Goal: Task Accomplishment & Management: Use online tool/utility

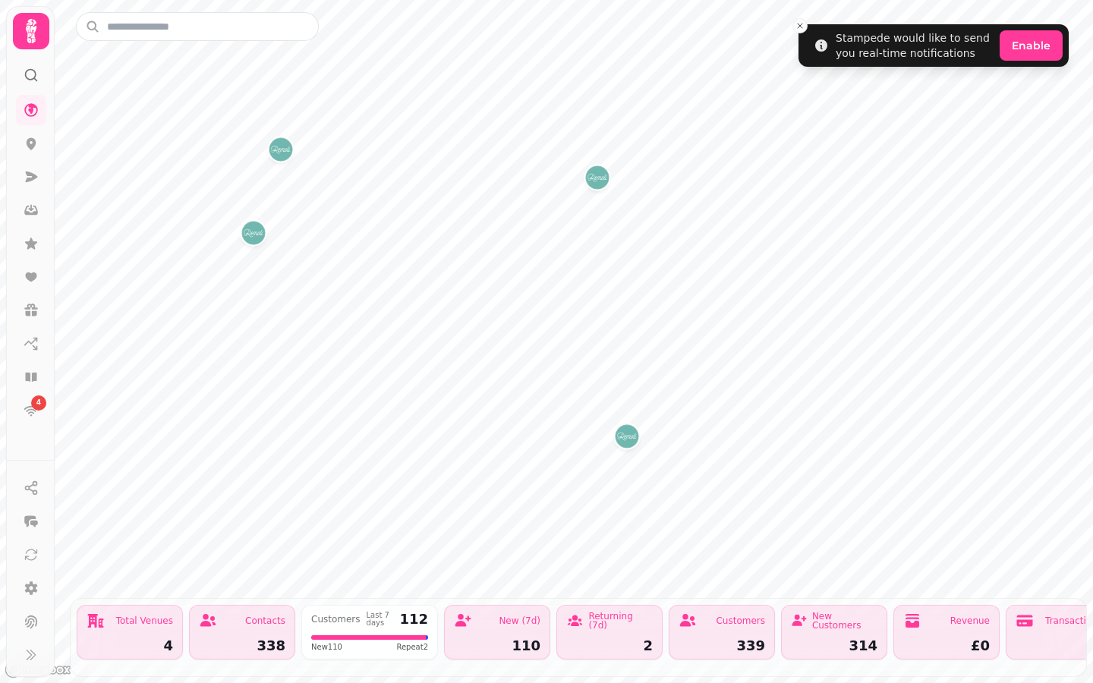
click at [598, 177] on img "WESTFIELD STRATFORD" at bounding box center [597, 178] width 24 height 24
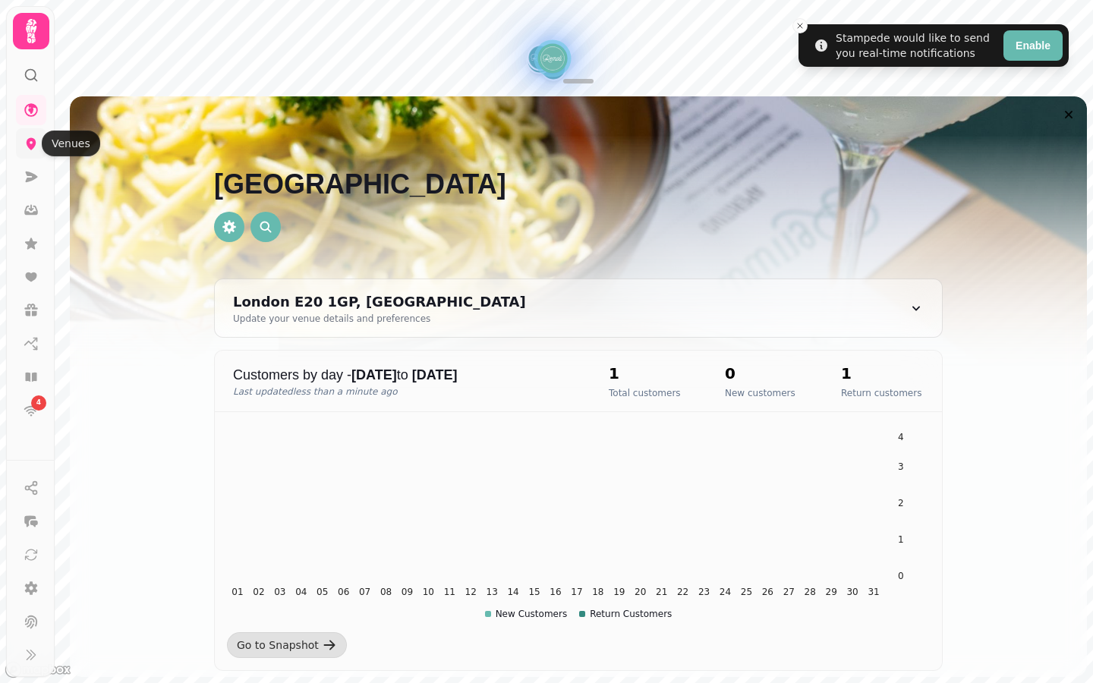
click at [30, 139] on icon at bounding box center [32, 144] width 10 height 12
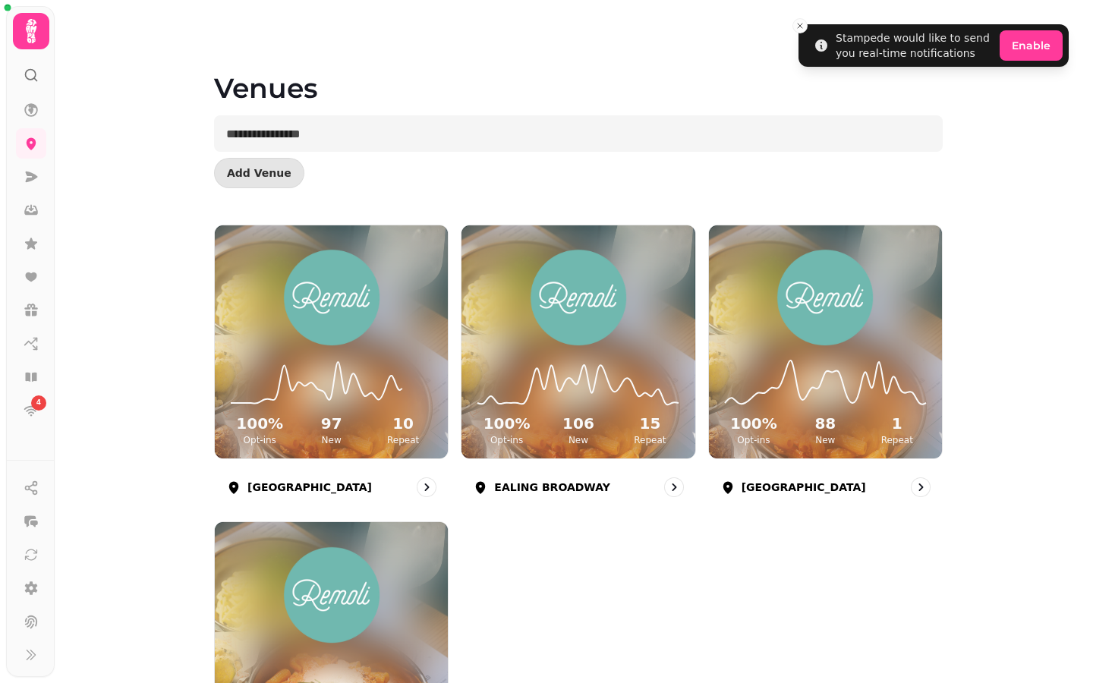
scroll to position [159, 0]
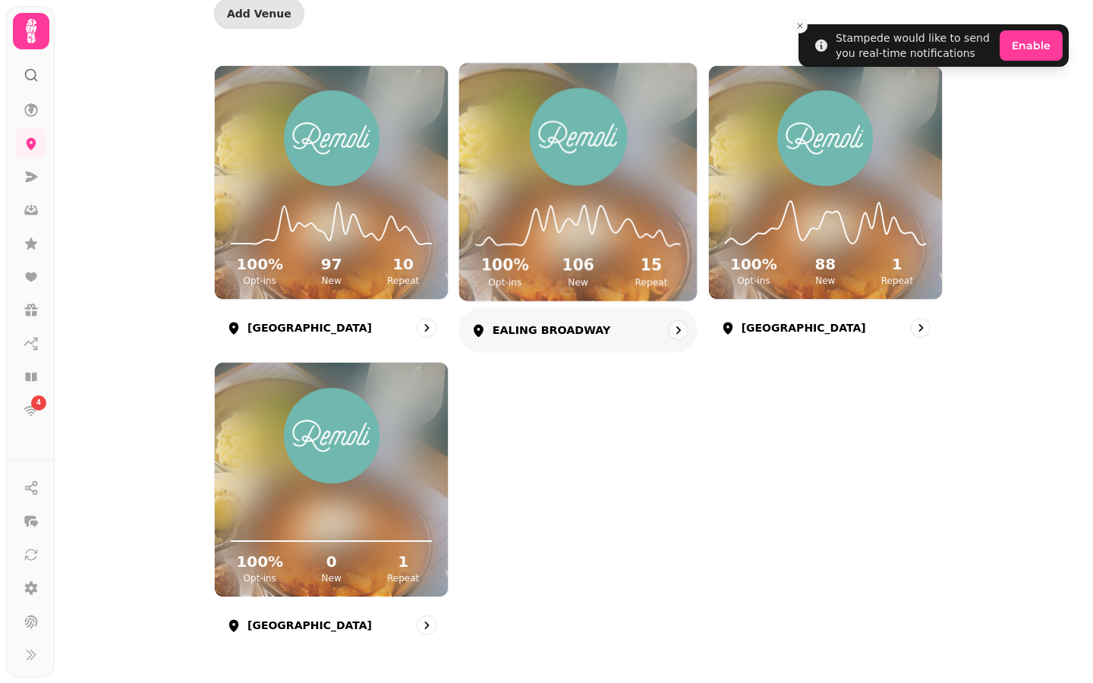
click at [619, 202] on icon at bounding box center [578, 223] width 213 height 49
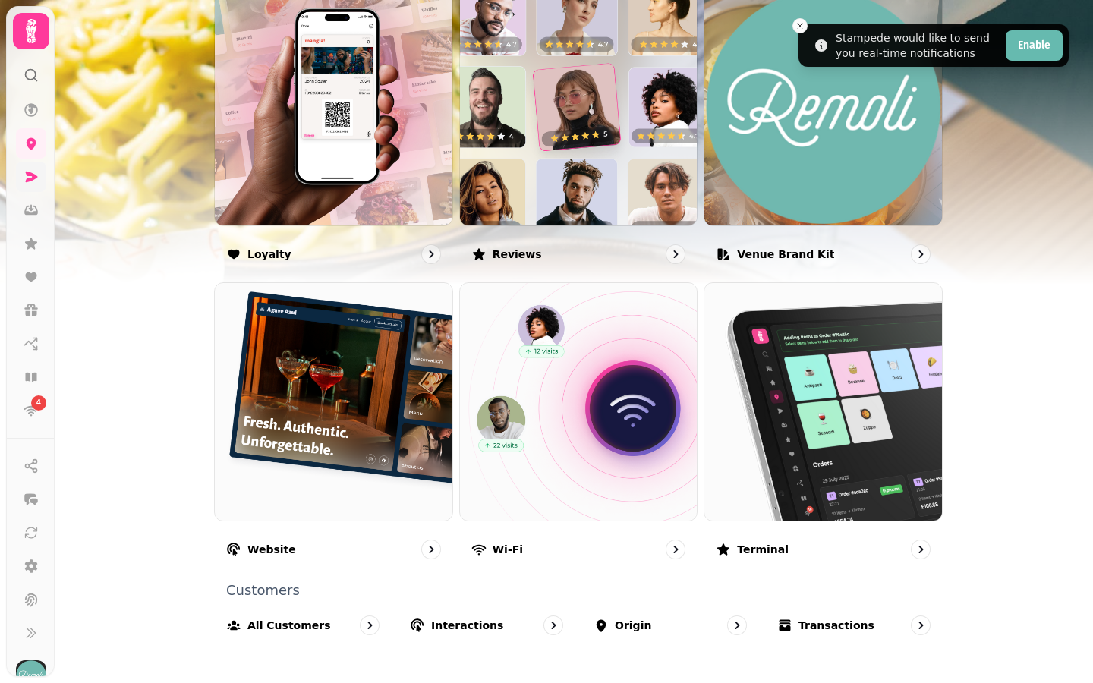
scroll to position [859, 0]
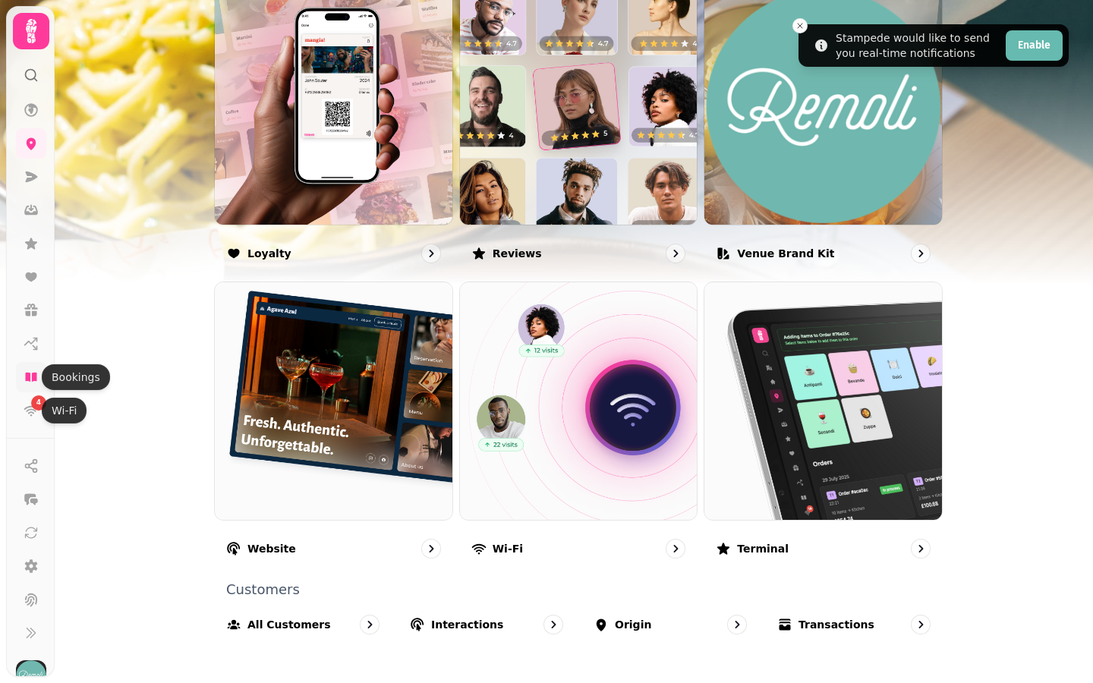
click at [33, 377] on icon at bounding box center [30, 377] width 11 height 9
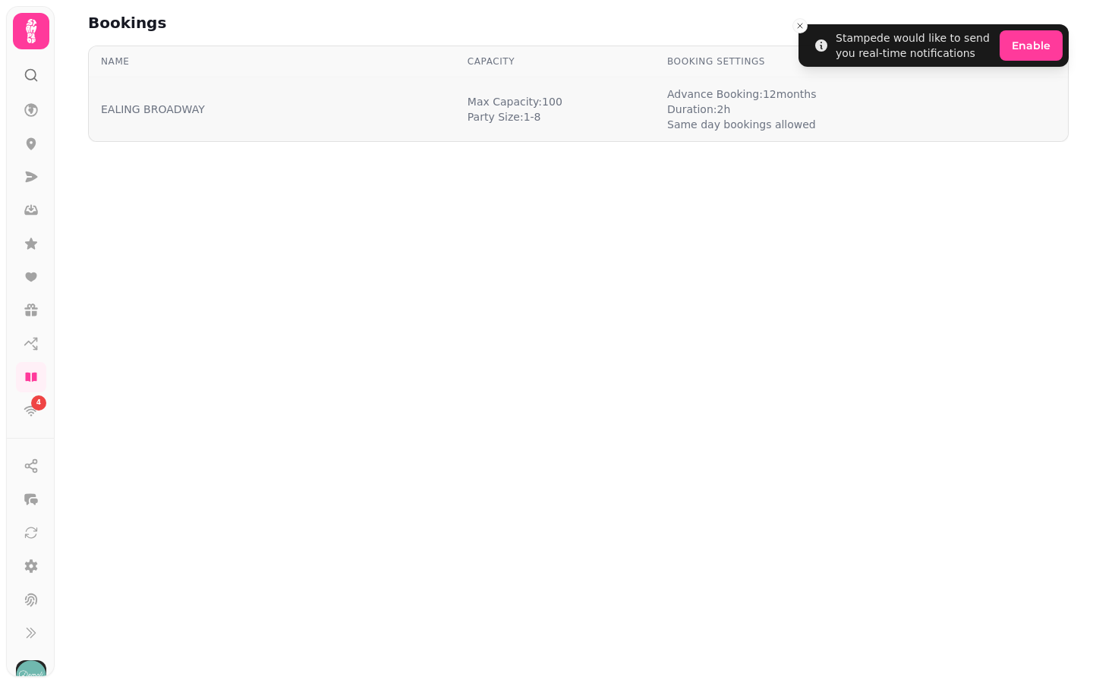
click at [557, 108] on span "[PERSON_NAME]: 100" at bounding box center [515, 101] width 95 height 15
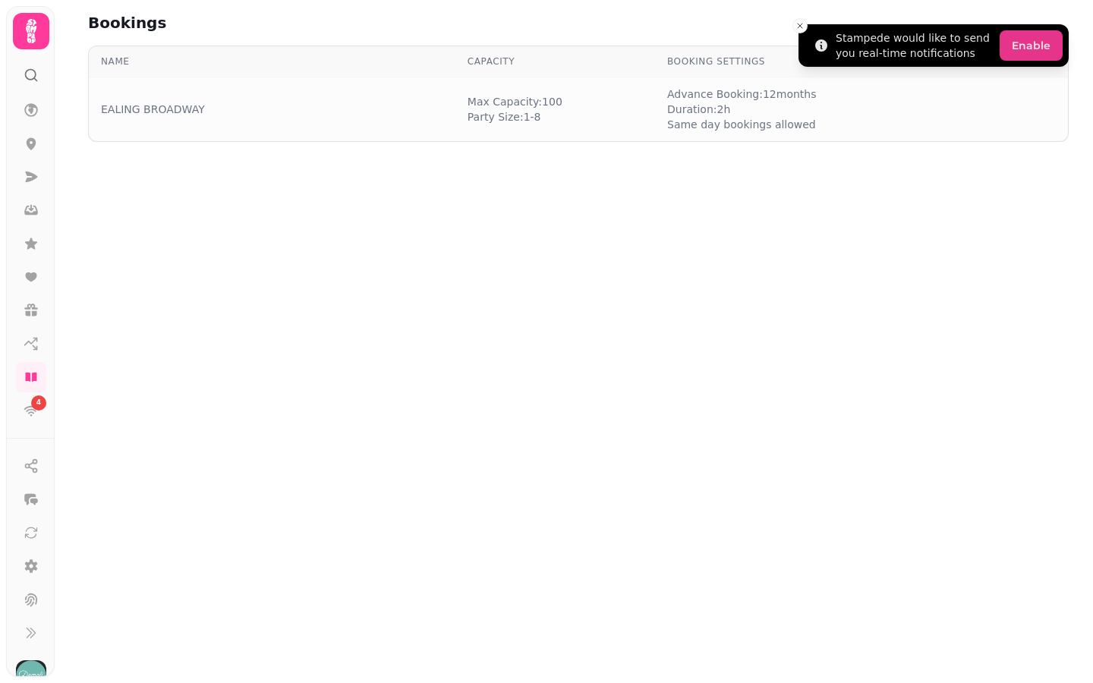
click at [1031, 56] on button "Enable" at bounding box center [1031, 45] width 63 height 30
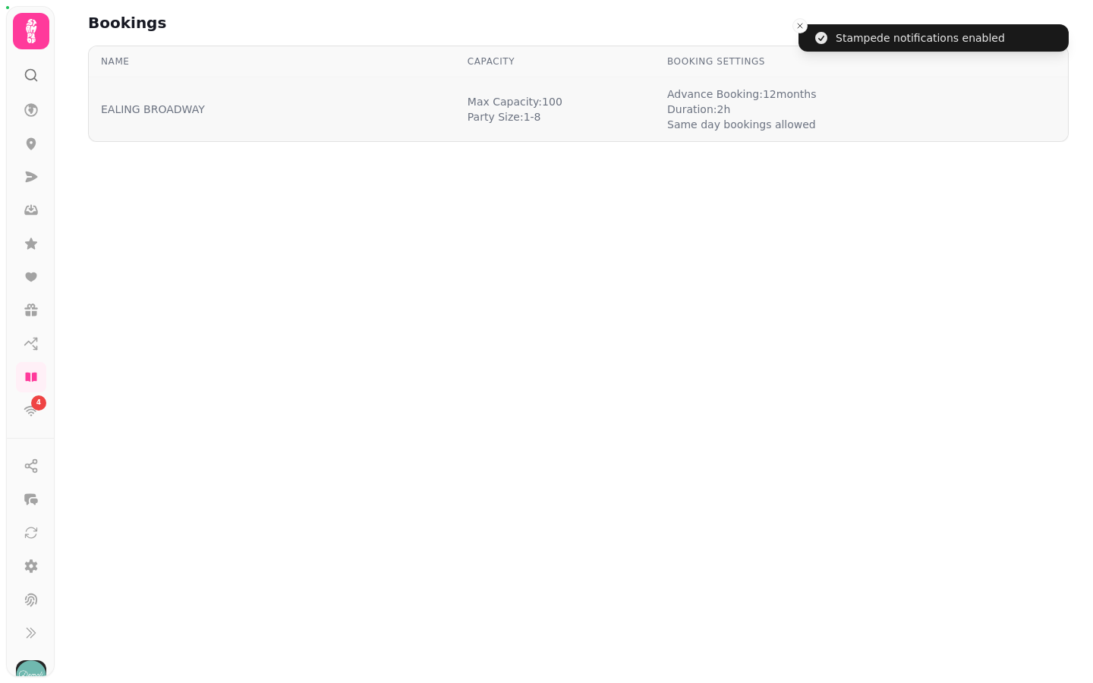
click at [342, 106] on div "EALING BROADWAY" at bounding box center [272, 109] width 342 height 15
click at [206, 115] on div "EALING BROADWAY" at bounding box center [272, 109] width 342 height 15
click at [141, 110] on link "EALING BROADWAY" at bounding box center [153, 109] width 104 height 15
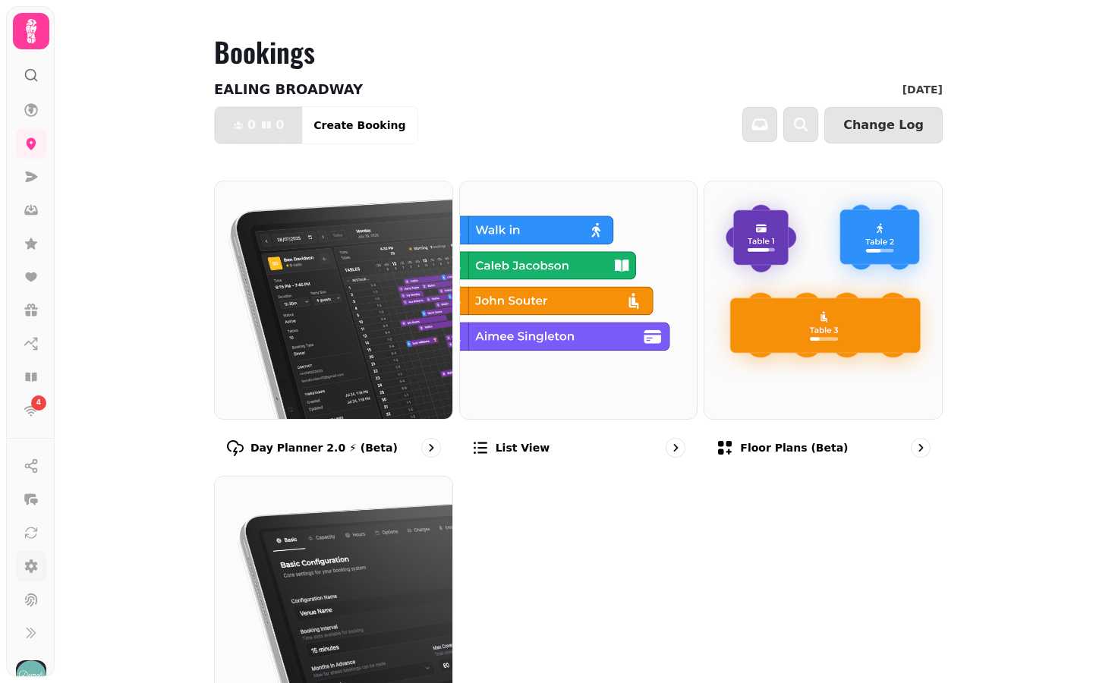
click at [32, 566] on icon at bounding box center [31, 566] width 15 height 15
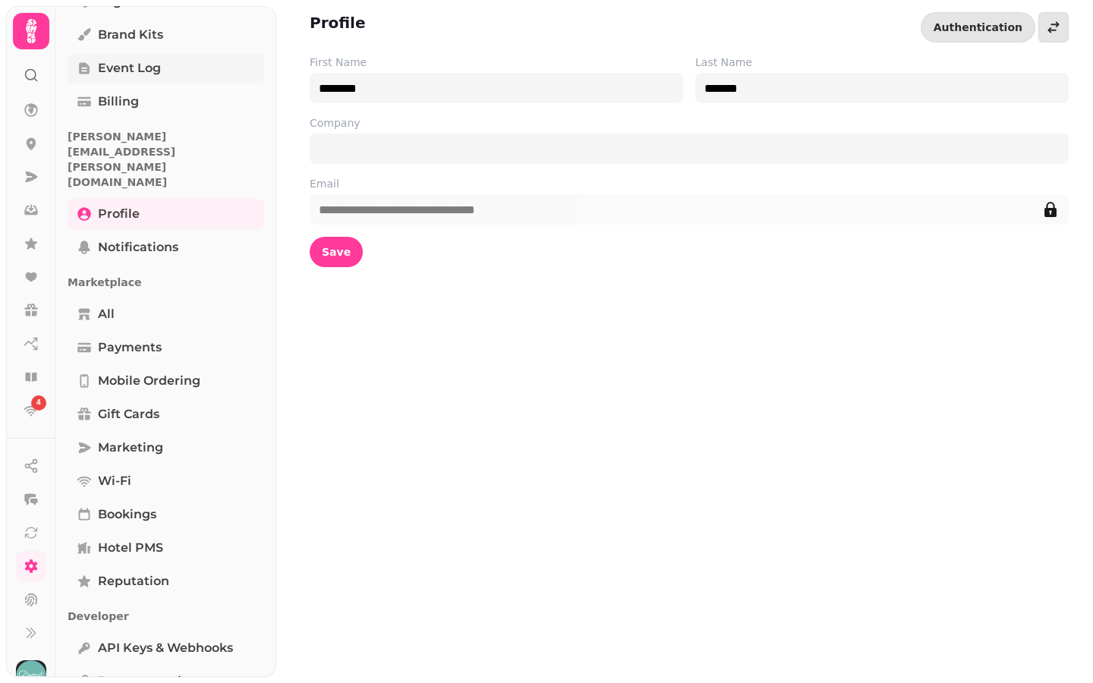
scroll to position [223, 0]
click at [134, 508] on span "Bookings" at bounding box center [127, 517] width 58 height 18
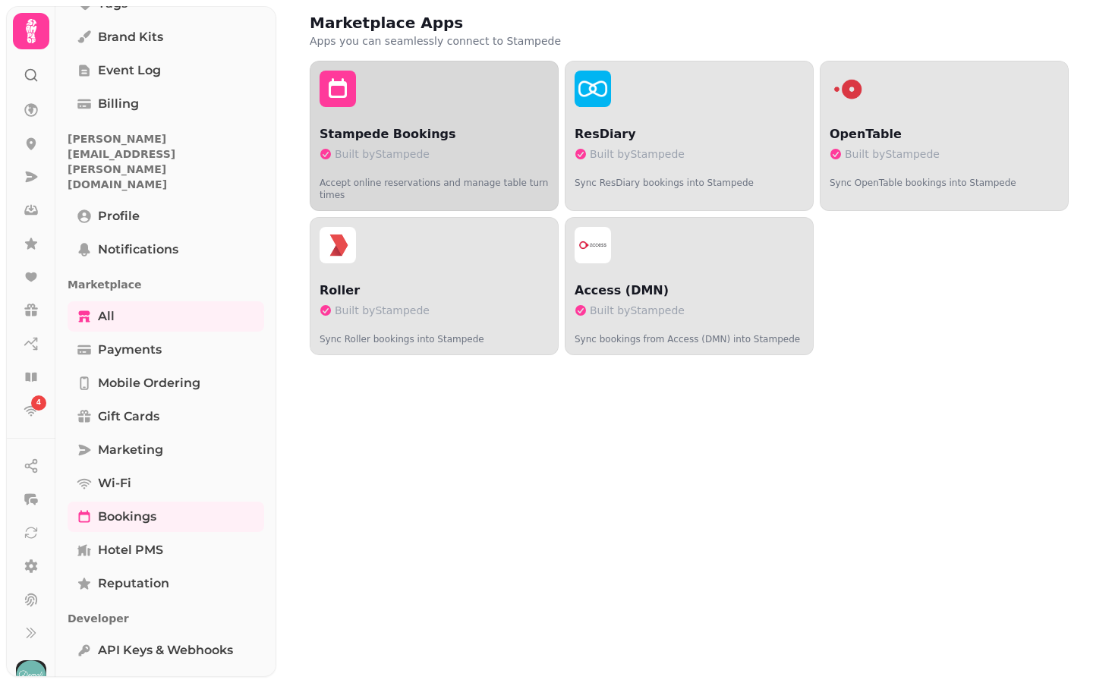
click at [402, 134] on p "Stampede Bookings" at bounding box center [434, 134] width 229 height 18
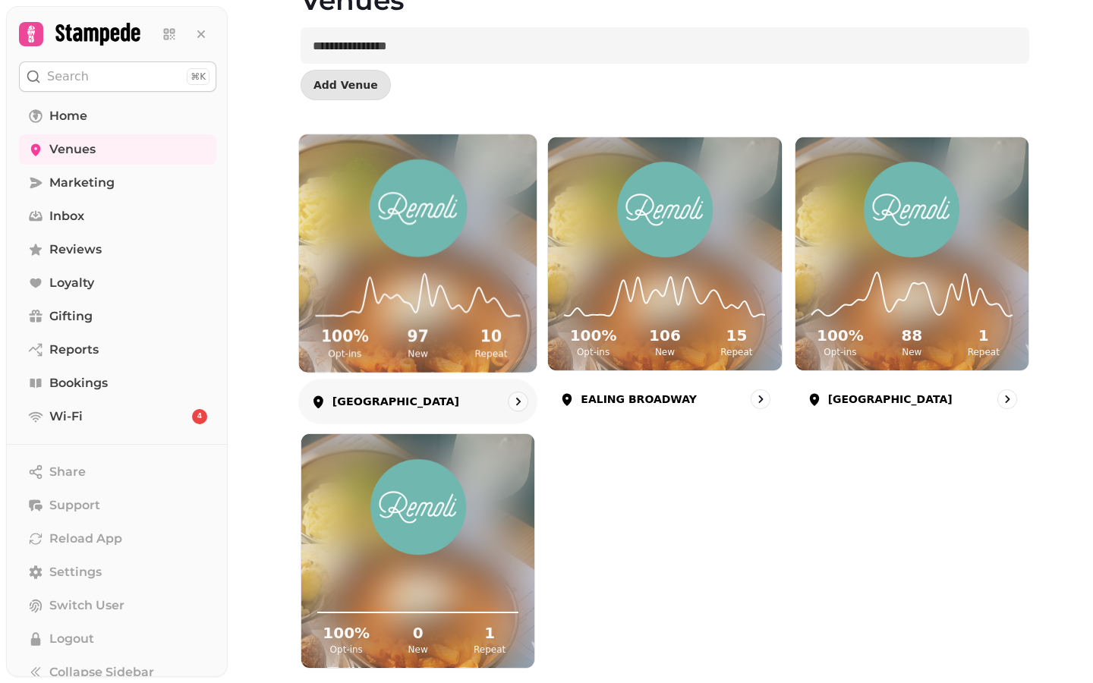
scroll to position [159, 0]
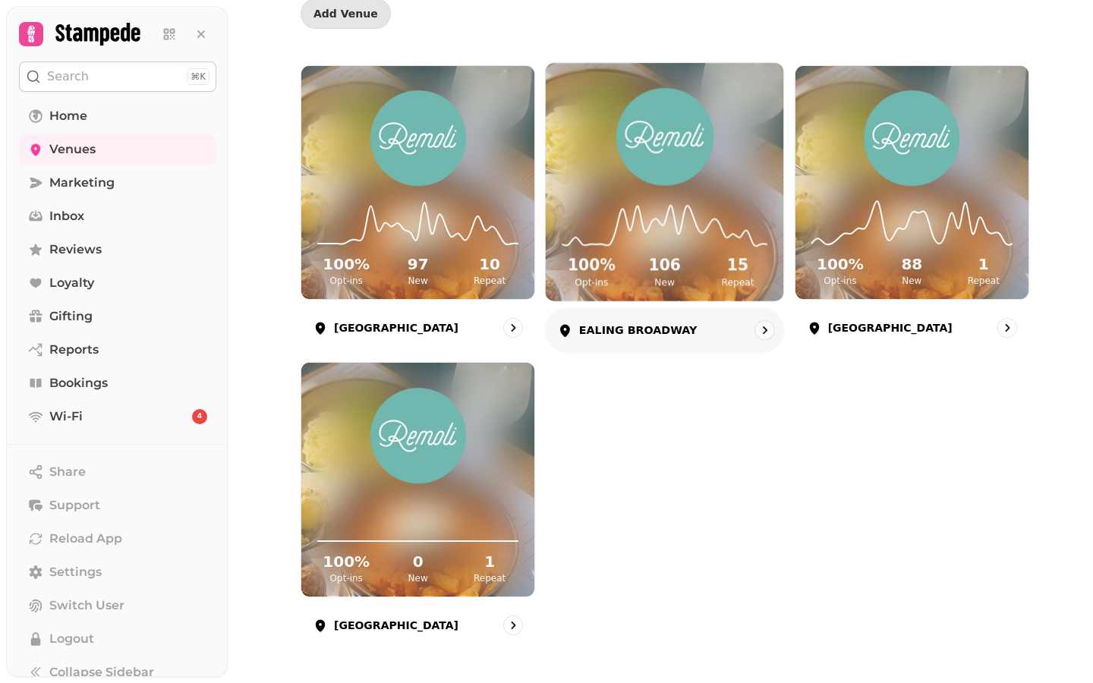
click at [760, 333] on icon "go to" at bounding box center [765, 330] width 15 height 15
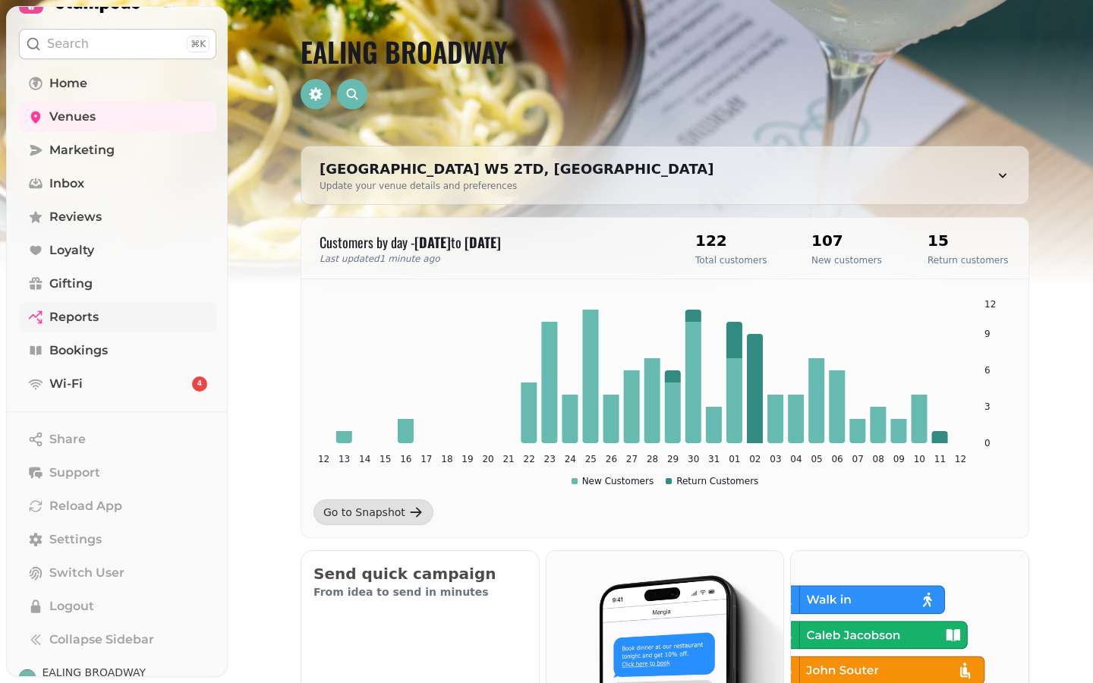
scroll to position [60, 0]
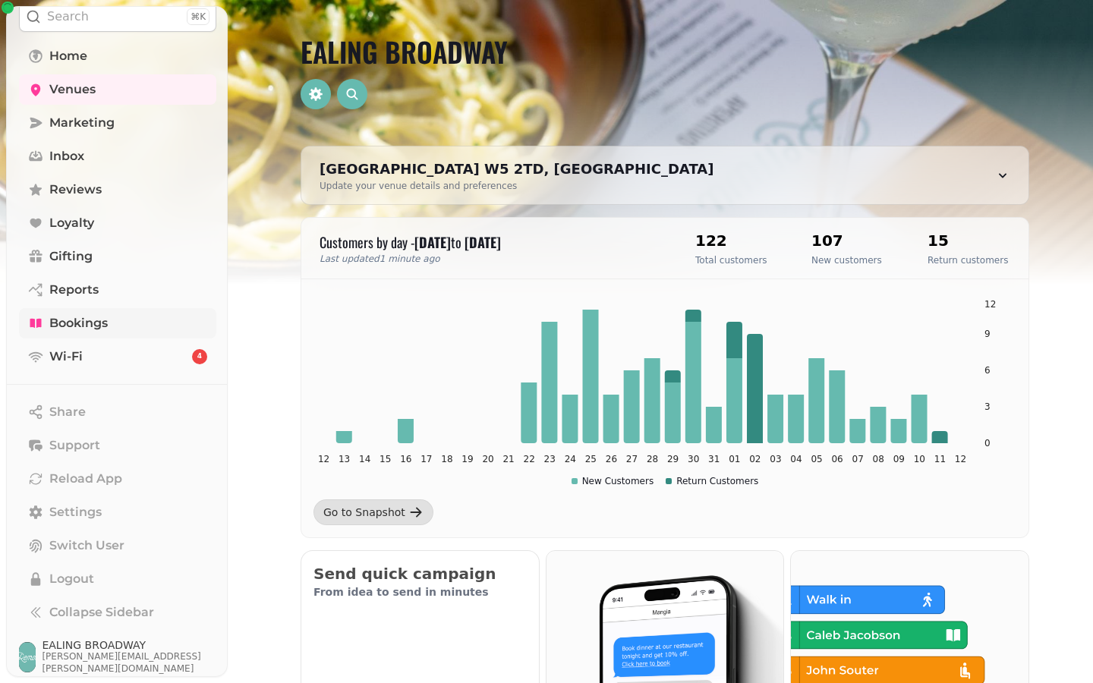
click at [65, 326] on span "Bookings" at bounding box center [78, 323] width 58 height 18
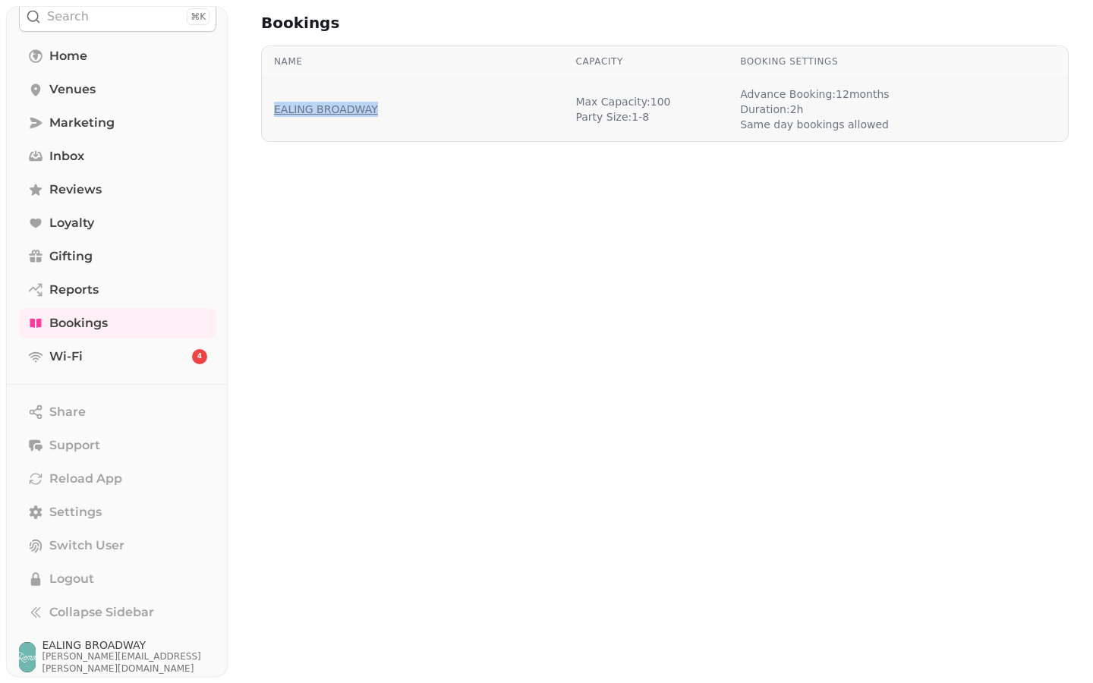
click at [314, 112] on link "EALING BROADWAY" at bounding box center [326, 109] width 104 height 15
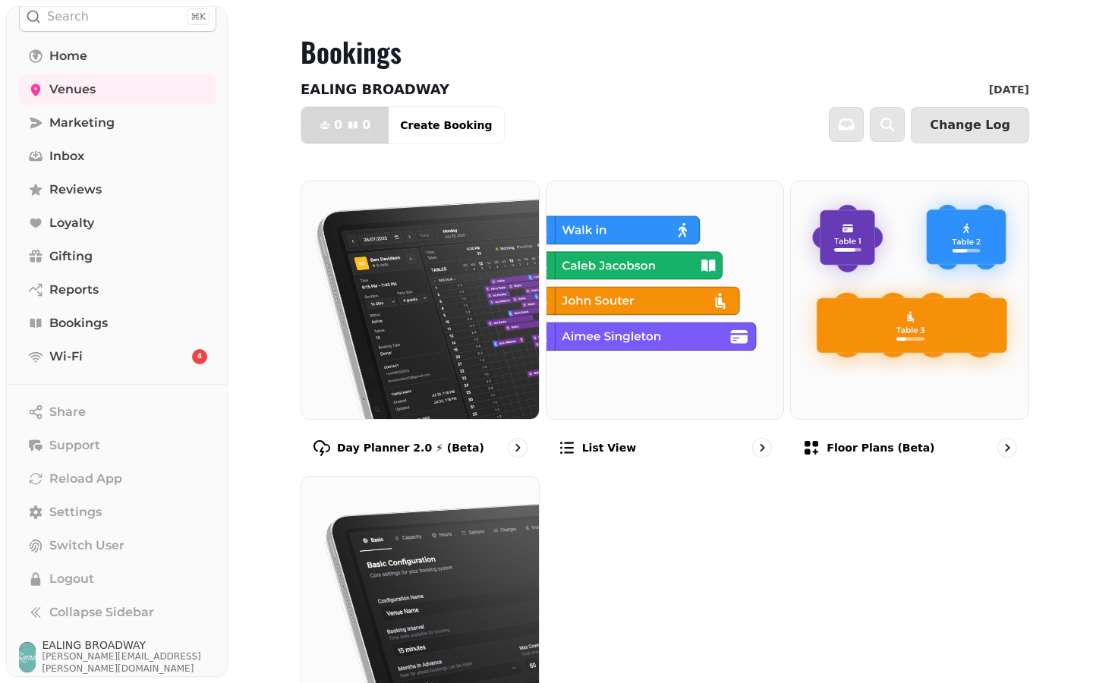
click at [349, 130] on icon "button" at bounding box center [353, 125] width 12 height 12
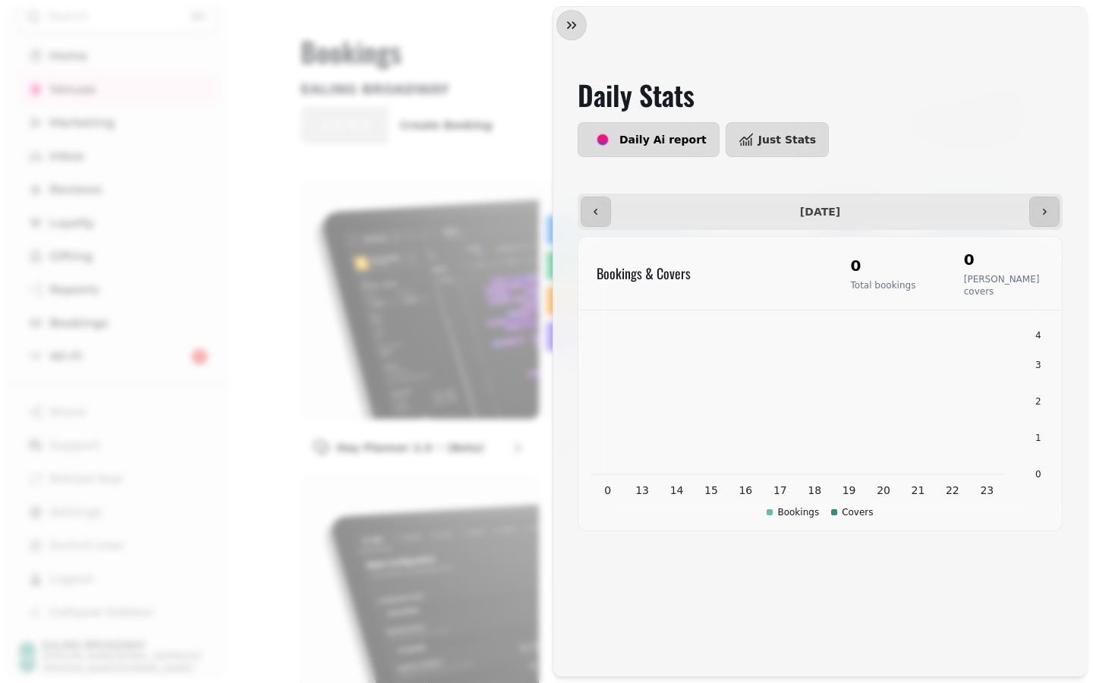
click at [463, 74] on div "**********" at bounding box center [546, 353] width 1093 height 659
click at [497, 32] on div "**********" at bounding box center [546, 353] width 1093 height 659
click at [576, 26] on icon "button" at bounding box center [571, 24] width 15 height 15
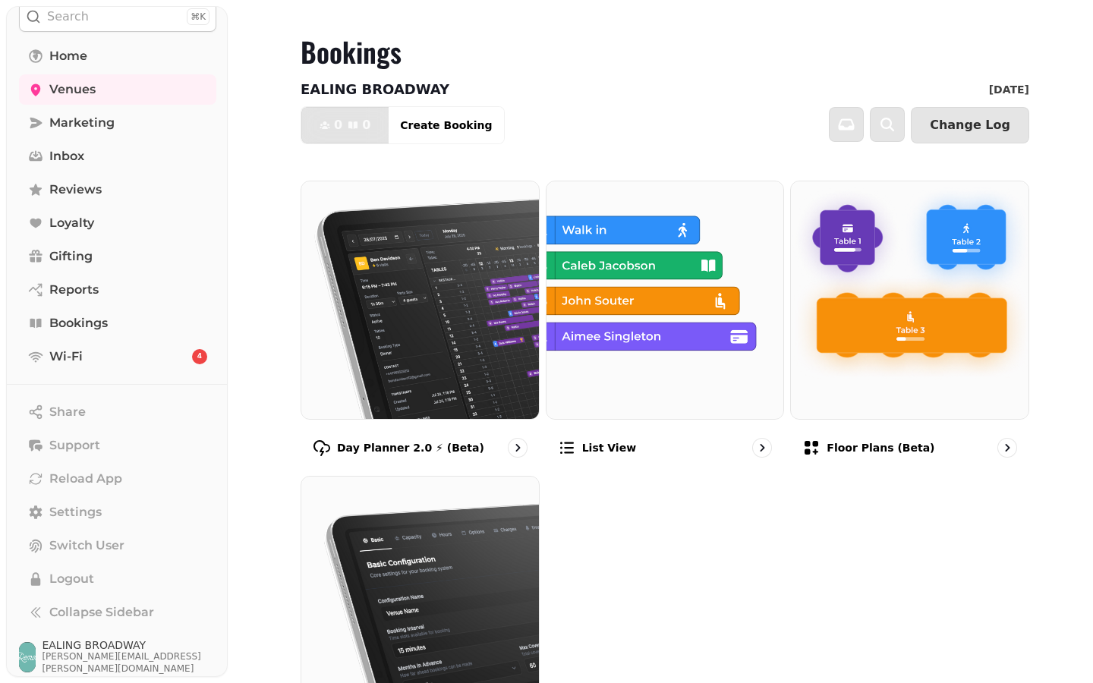
click at [942, 80] on div "EALING BROADWAY [DATE]" at bounding box center [665, 89] width 729 height 21
click at [947, 114] on button "Change Log" at bounding box center [970, 125] width 118 height 36
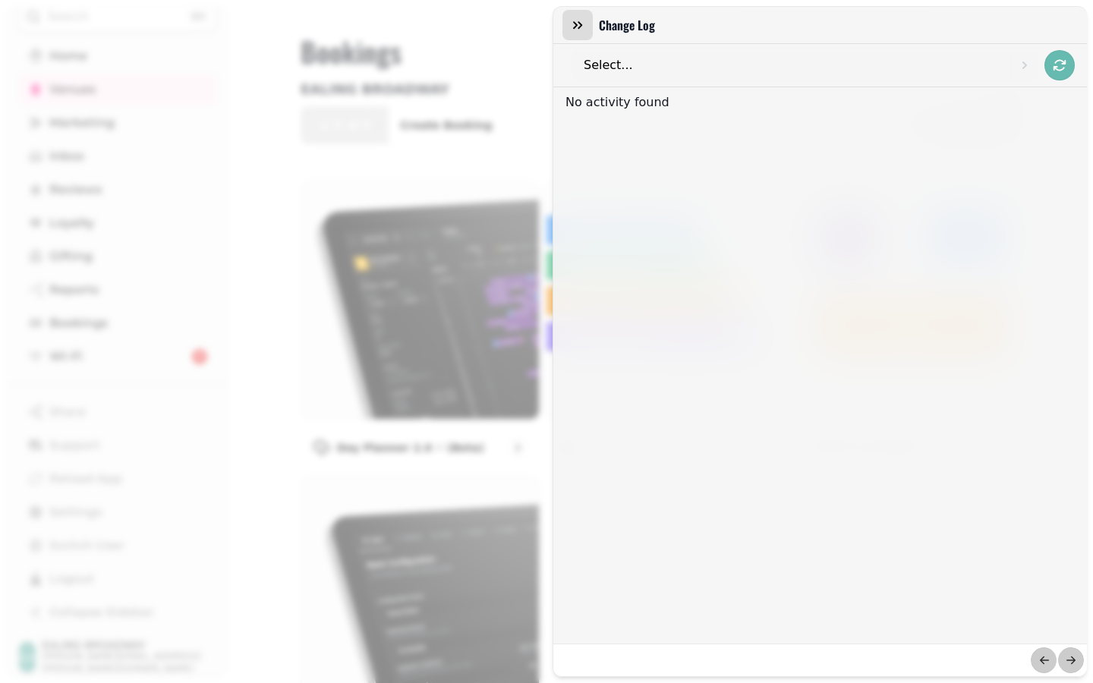
click at [582, 23] on icon "button" at bounding box center [577, 24] width 15 height 15
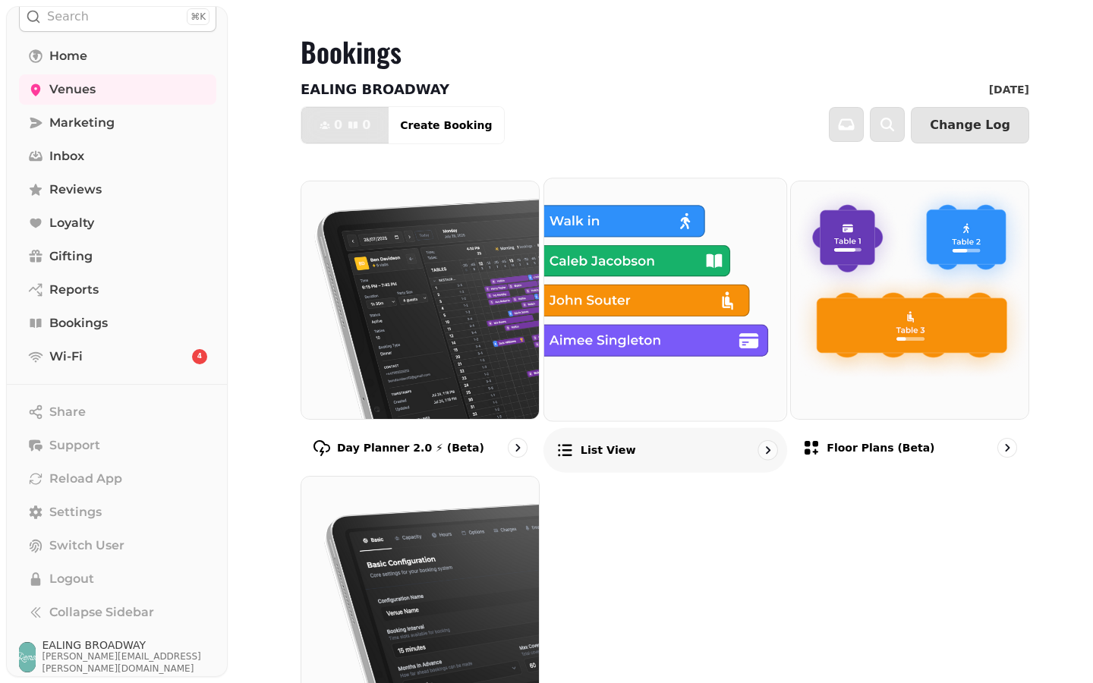
scroll to position [130, 0]
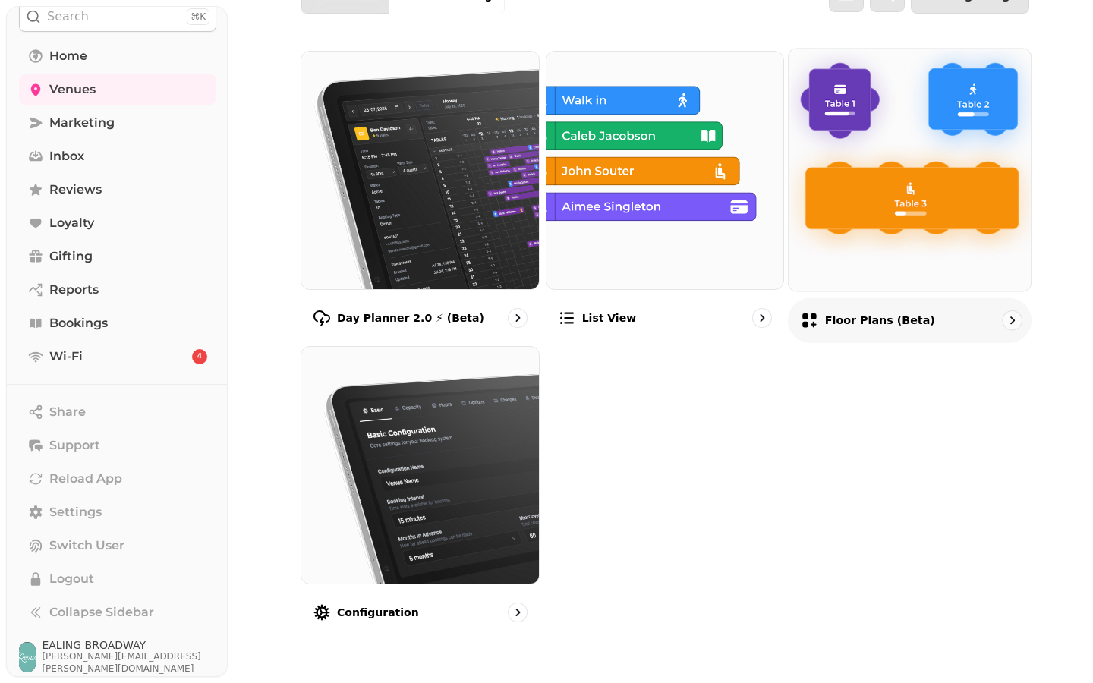
click at [1004, 320] on div at bounding box center [1012, 321] width 21 height 21
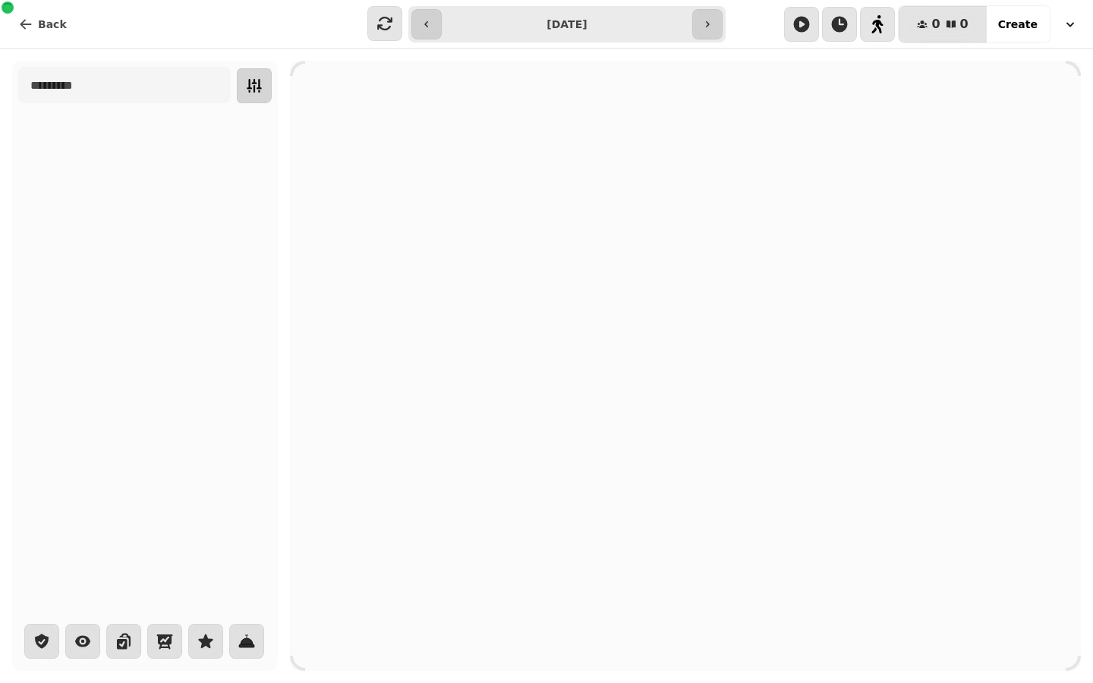
click at [255, 92] on icon "button" at bounding box center [254, 86] width 18 height 18
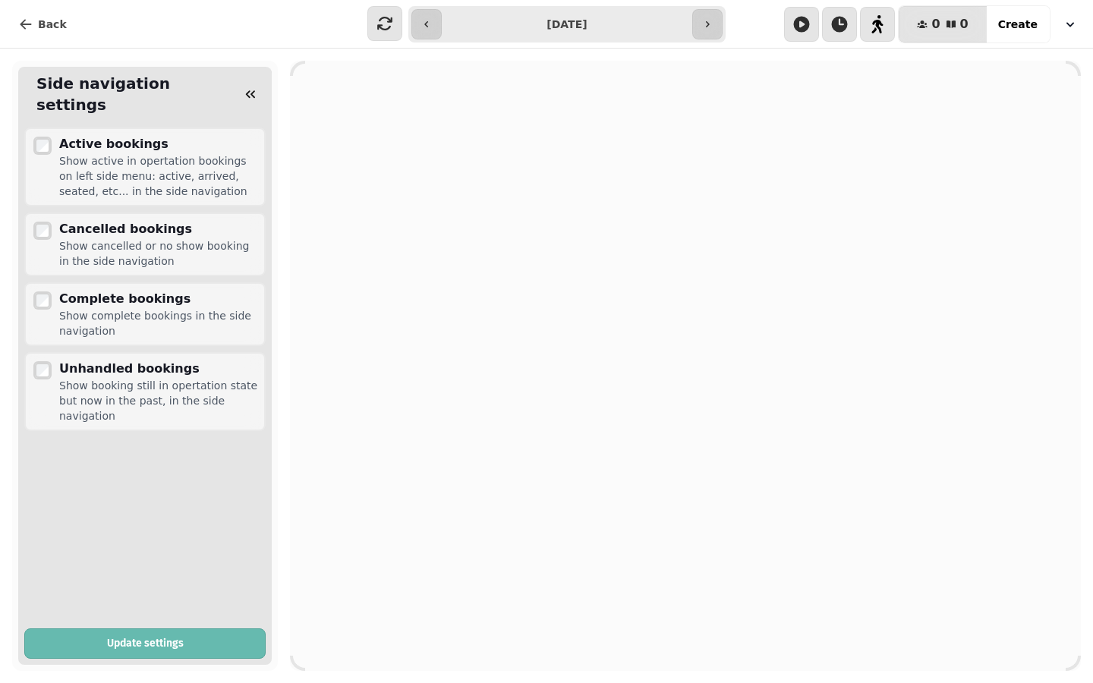
click at [255, 92] on icon "button" at bounding box center [250, 94] width 15 height 15
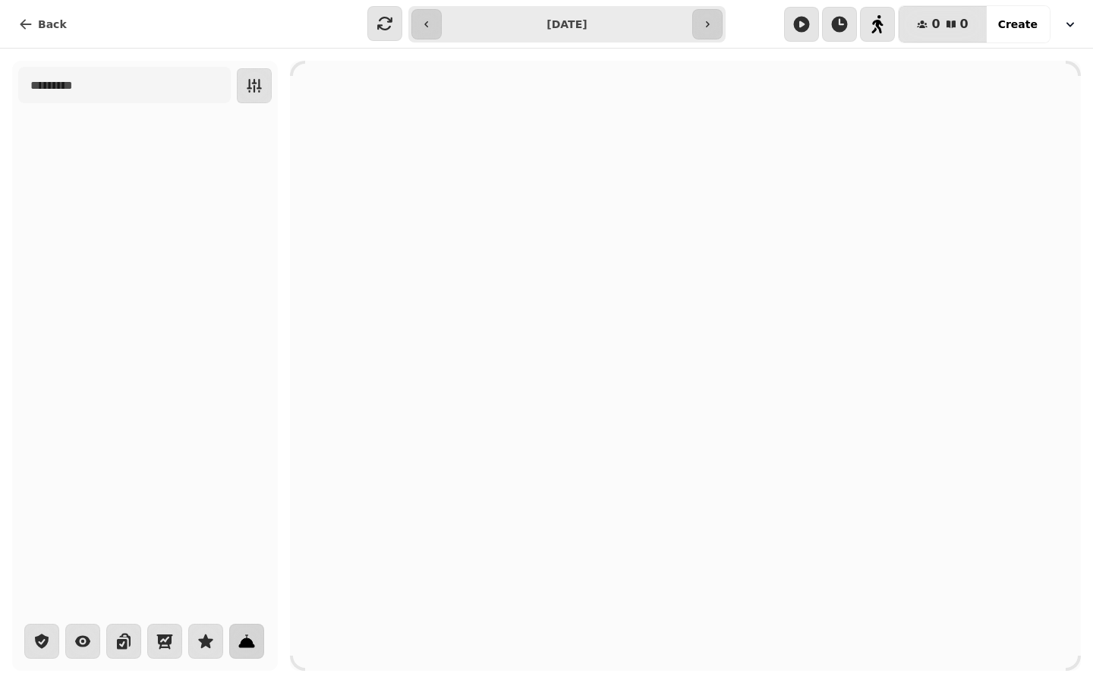
click at [251, 643] on icon "button" at bounding box center [247, 642] width 12 height 6
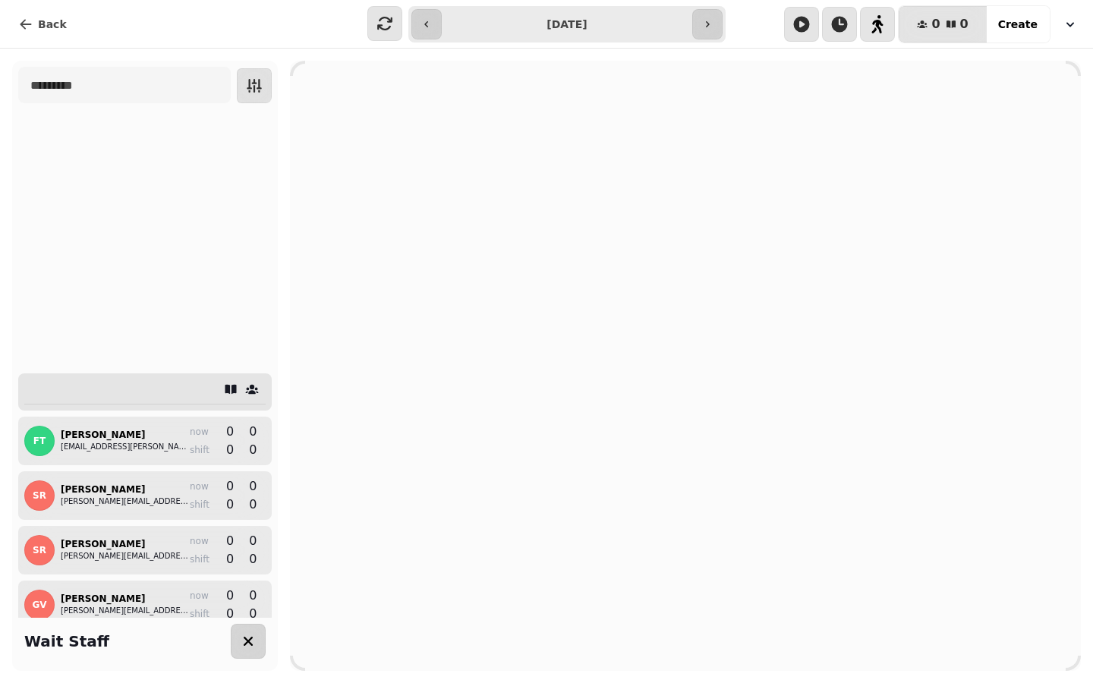
click at [227, 302] on div "FT [PERSON_NAME] [PERSON_NAME][EMAIL_ADDRESS][DOMAIN_NAME] now 0 0 shift 0 0 SR…" at bounding box center [145, 366] width 266 height 611
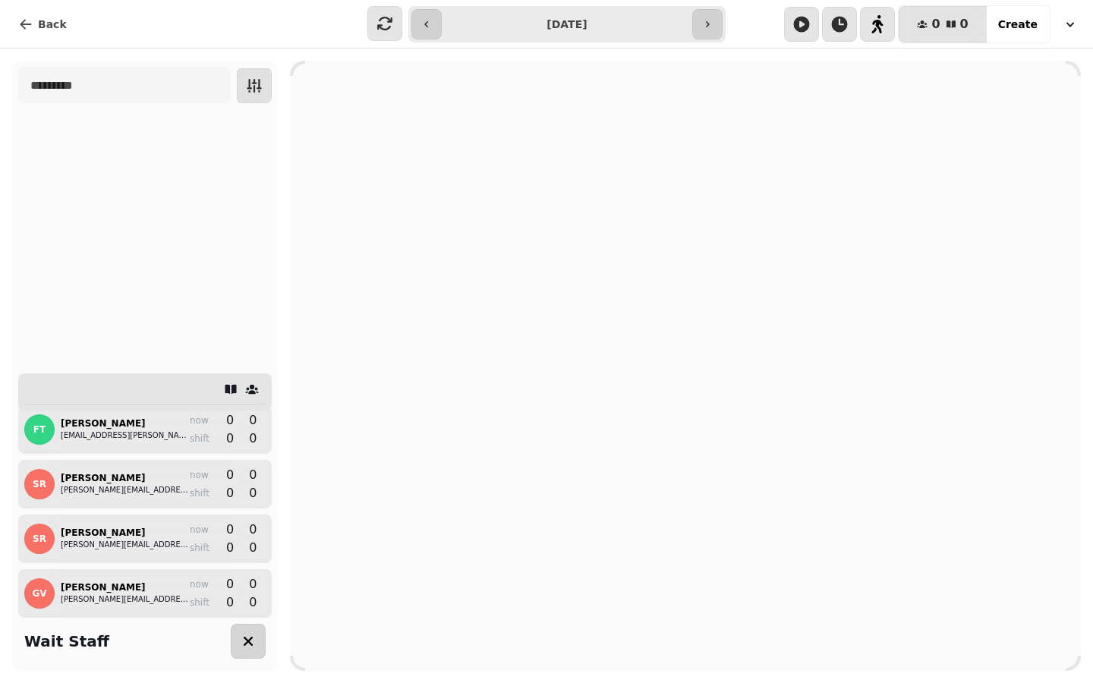
click at [250, 391] on icon at bounding box center [252, 389] width 15 height 15
click at [260, 389] on div at bounding box center [144, 392] width 241 height 25
click at [258, 389] on icon at bounding box center [252, 389] width 15 height 15
click at [234, 389] on icon at bounding box center [230, 388] width 11 height 9
click at [260, 642] on button "button" at bounding box center [248, 641] width 35 height 35
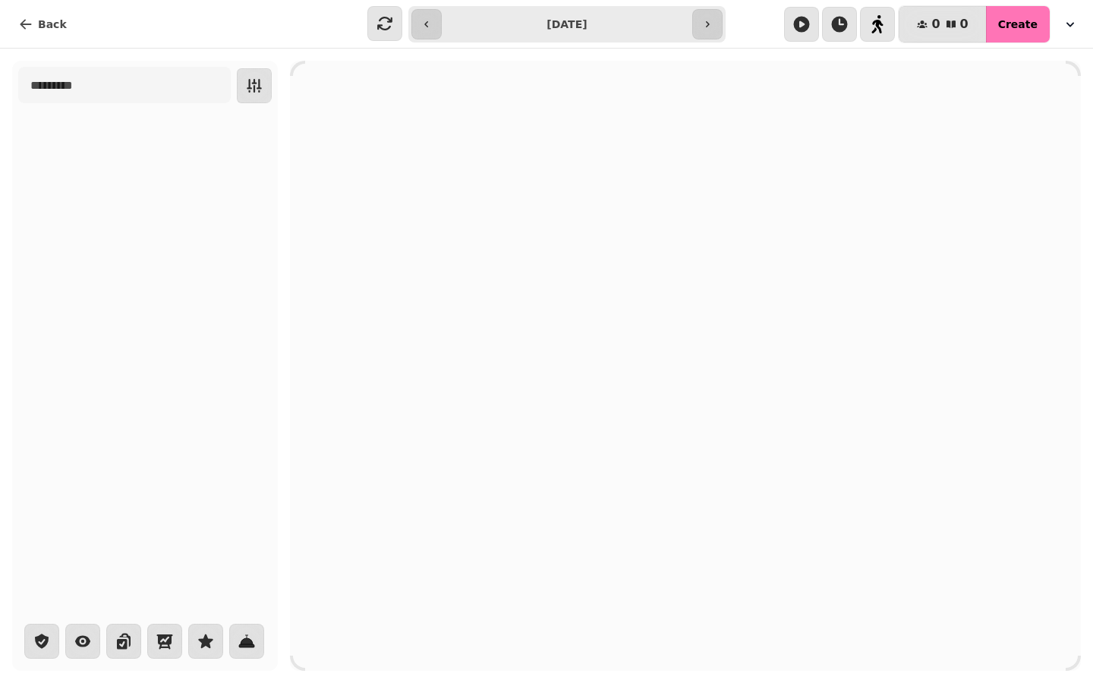
click at [1038, 25] on button "Create" at bounding box center [1018, 24] width 64 height 36
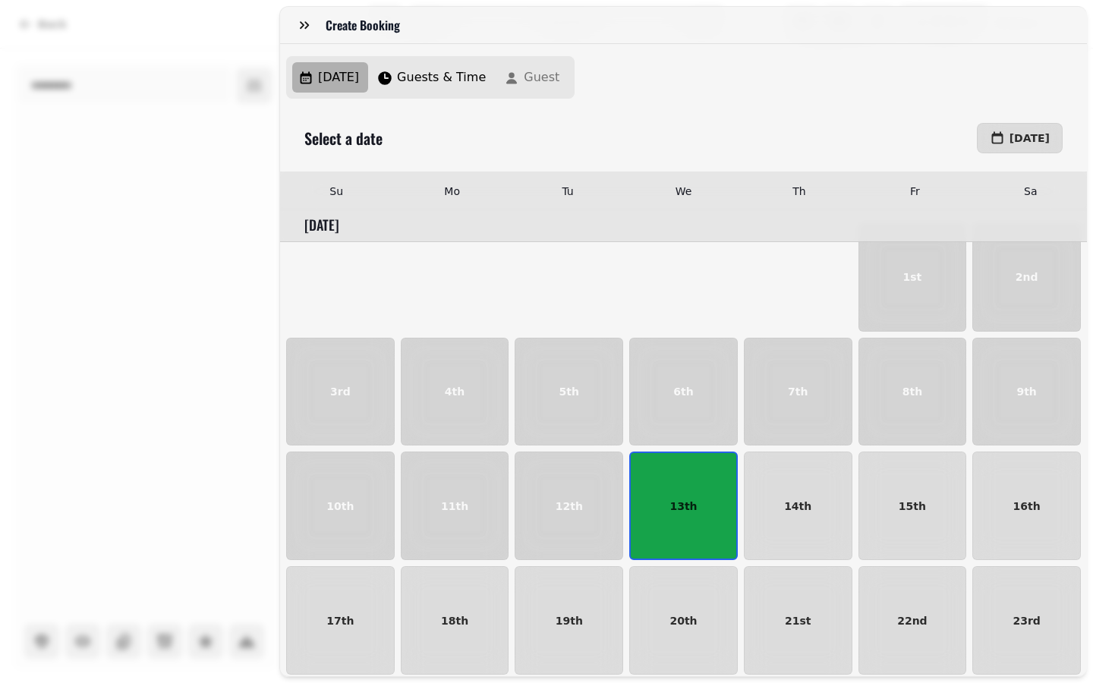
scroll to position [110, 0]
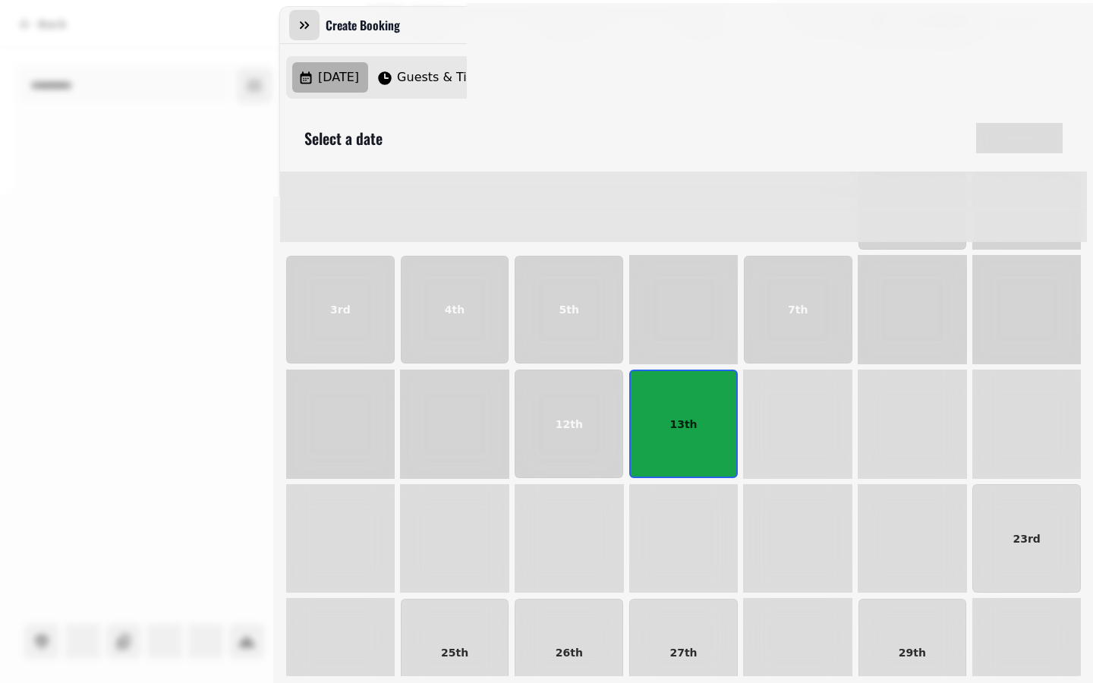
click at [295, 24] on button "button" at bounding box center [304, 25] width 30 height 30
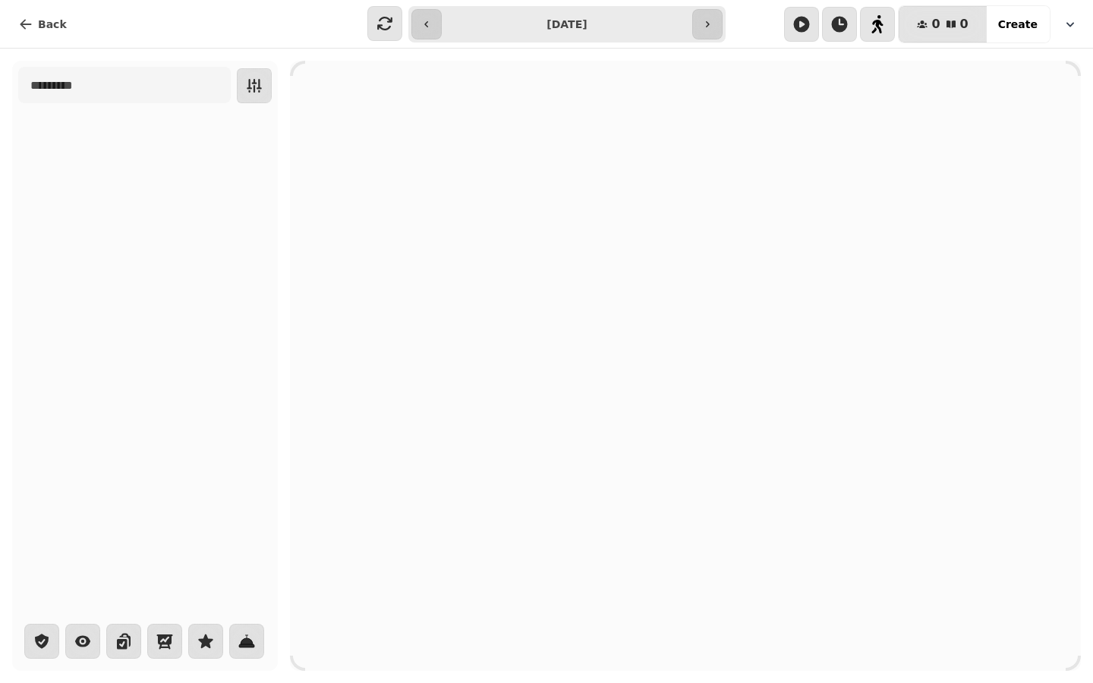
click at [1065, 30] on icon "button" at bounding box center [1070, 24] width 15 height 15
click at [768, 102] on div "**********" at bounding box center [546, 341] width 1093 height 683
click at [881, 27] on icon "button" at bounding box center [878, 24] width 12 height 18
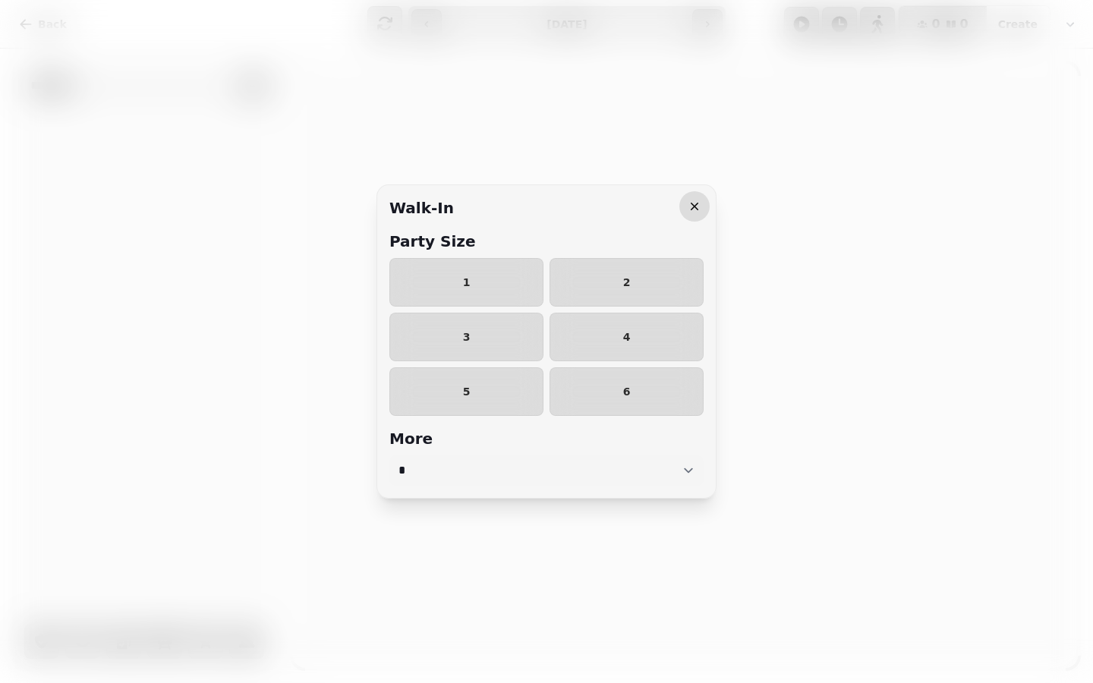
click at [694, 205] on icon "button" at bounding box center [694, 206] width 15 height 15
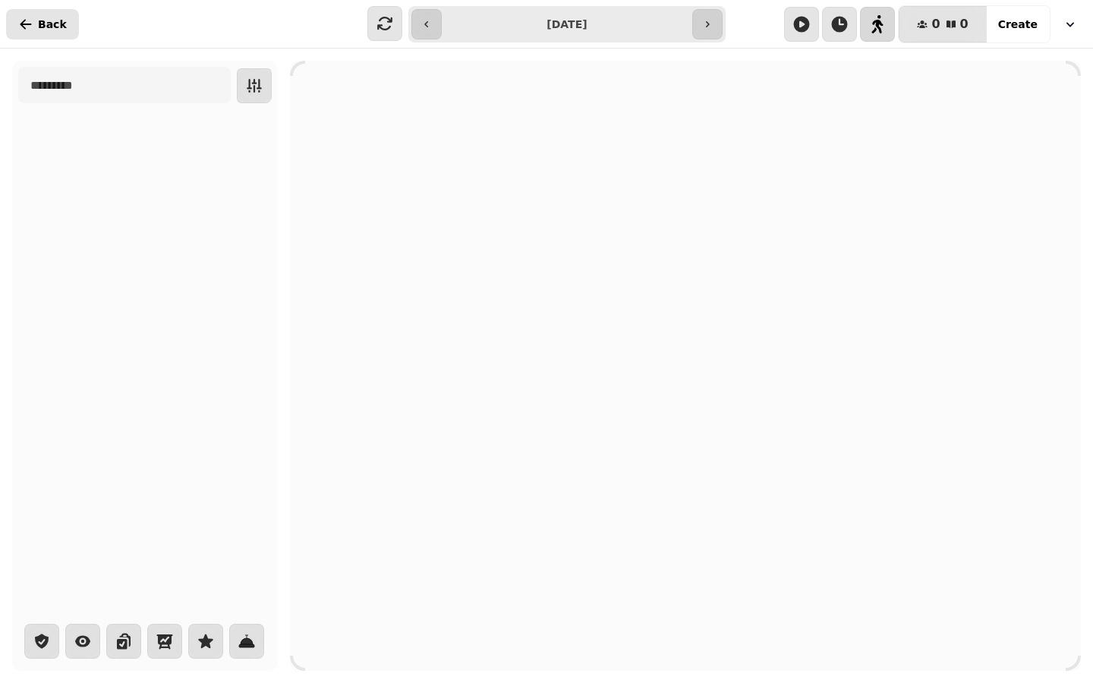
click at [27, 27] on icon "button" at bounding box center [25, 24] width 15 height 15
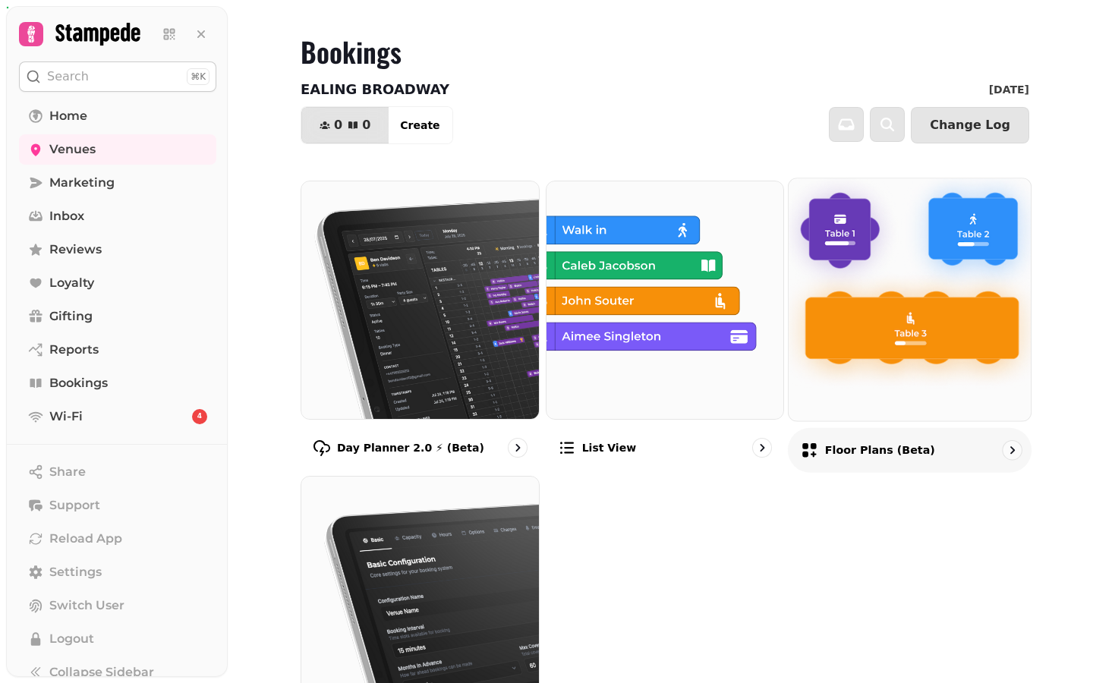
click at [871, 364] on img at bounding box center [910, 299] width 267 height 267
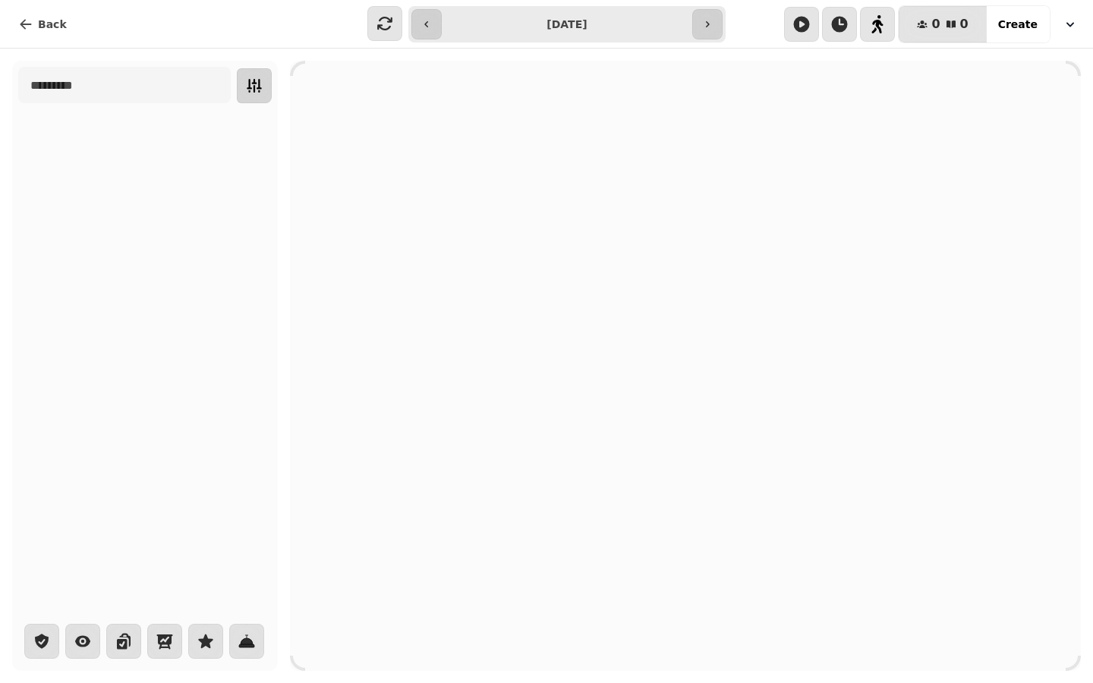
click at [257, 92] on icon "button" at bounding box center [254, 86] width 18 height 18
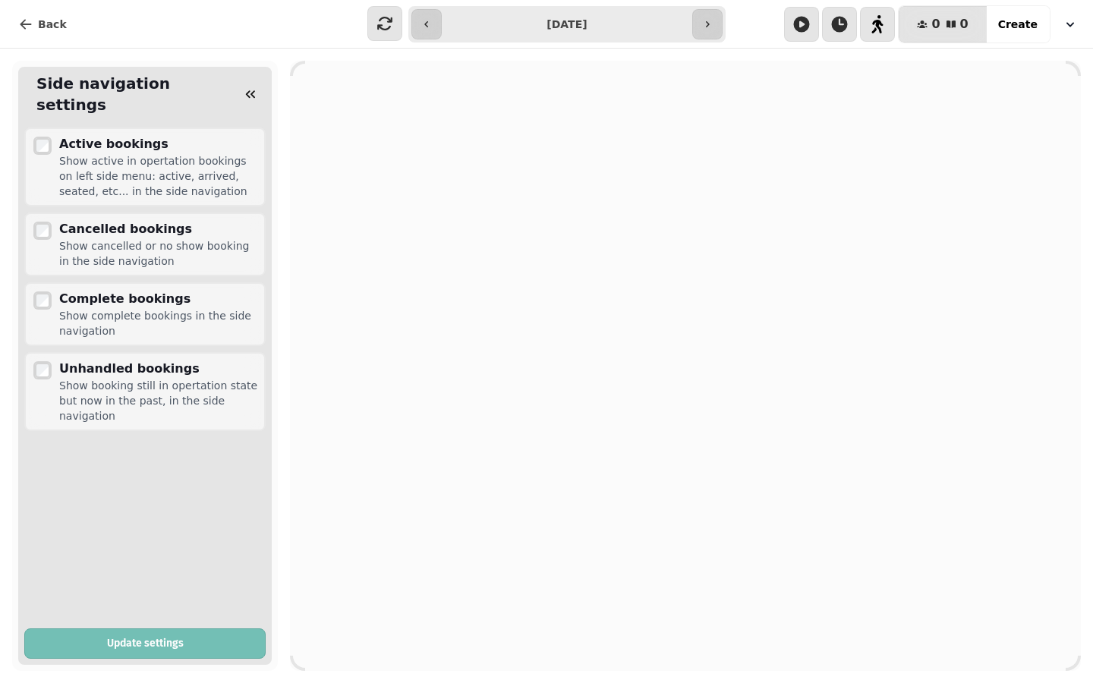
click at [188, 650] on button "Update settings" at bounding box center [144, 644] width 241 height 30
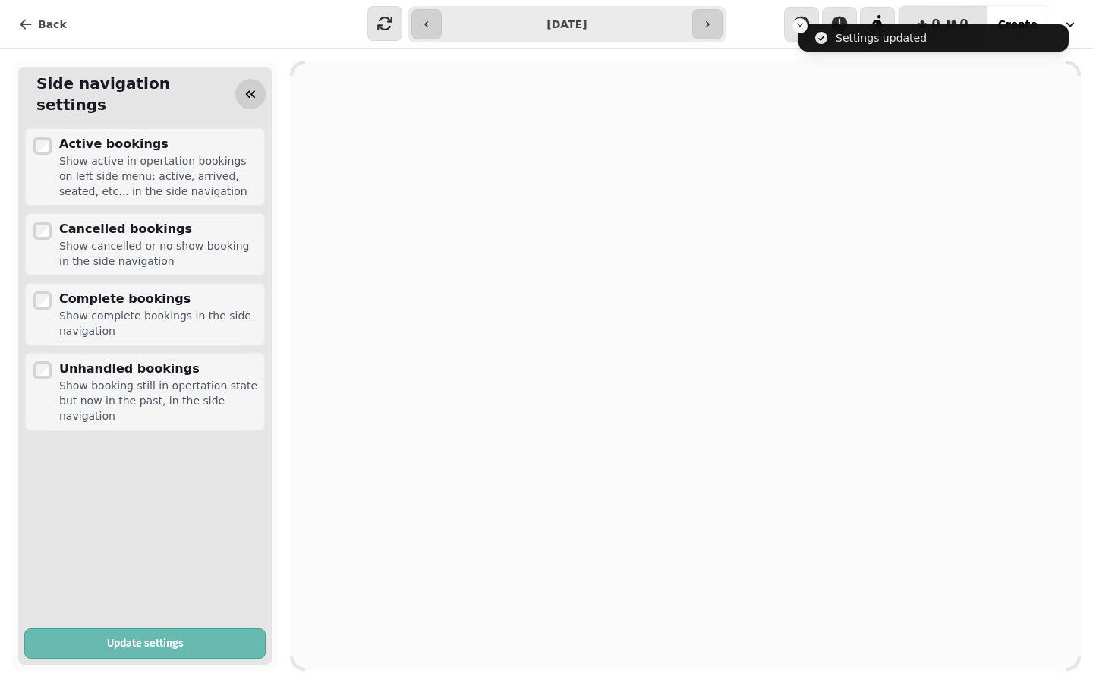
click at [254, 90] on icon "button" at bounding box center [250, 94] width 15 height 15
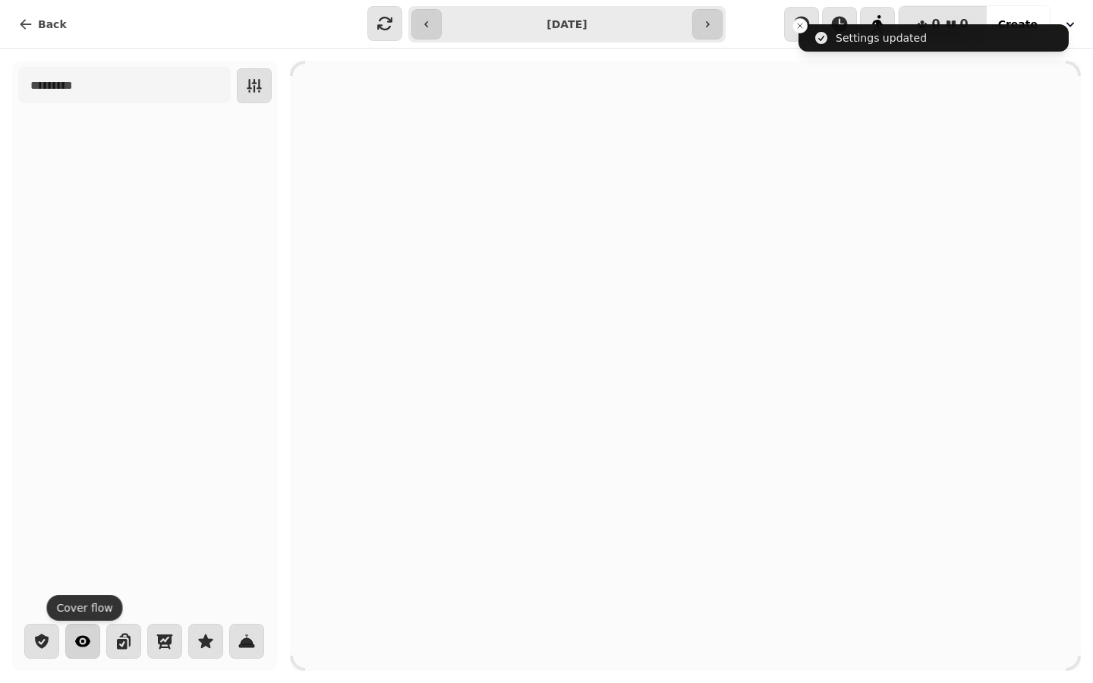
click at [91, 639] on icon "button" at bounding box center [83, 642] width 18 height 18
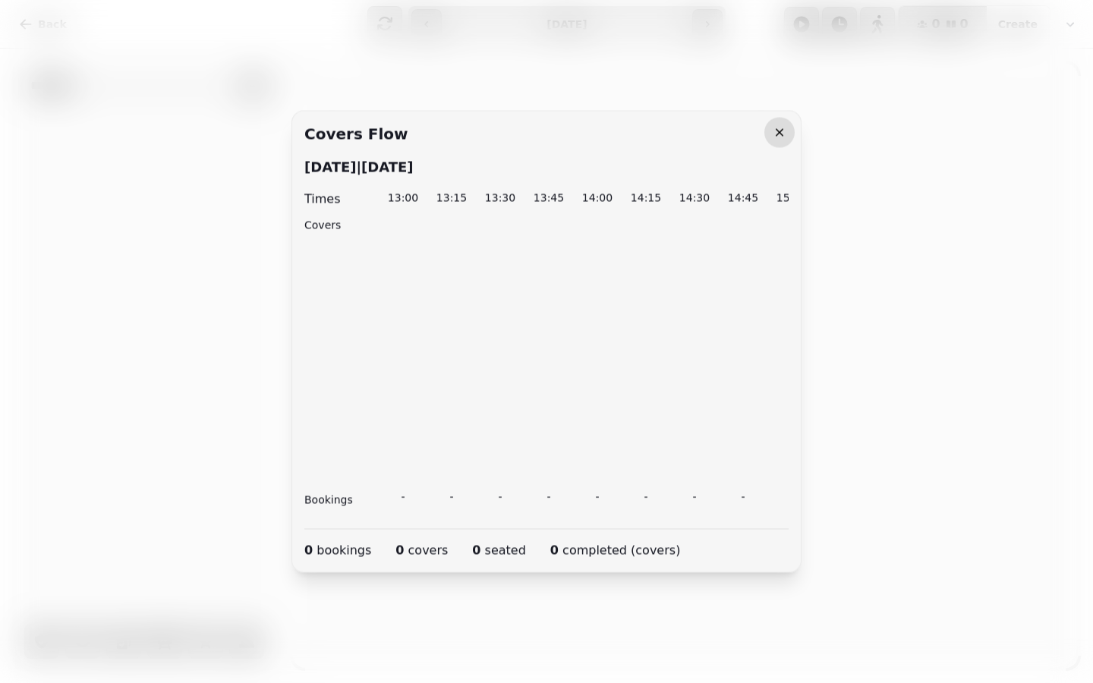
click at [769, 134] on button "button" at bounding box center [780, 133] width 30 height 30
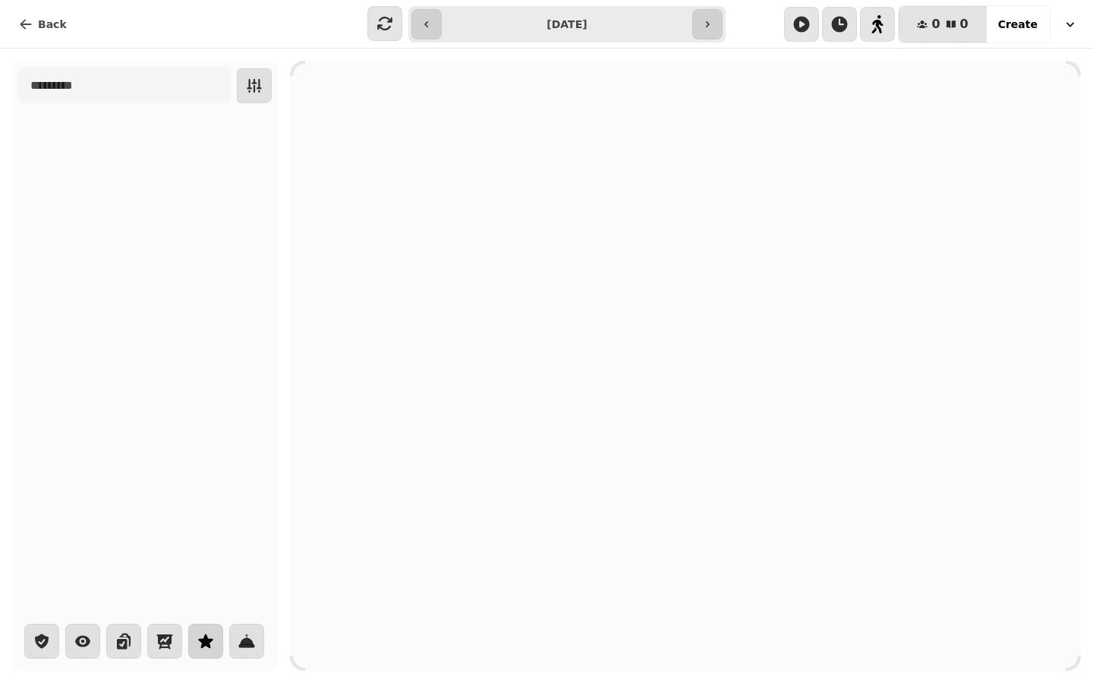
click at [202, 639] on icon "button" at bounding box center [205, 642] width 14 height 14
click at [248, 86] on icon "button" at bounding box center [254, 86] width 15 height 14
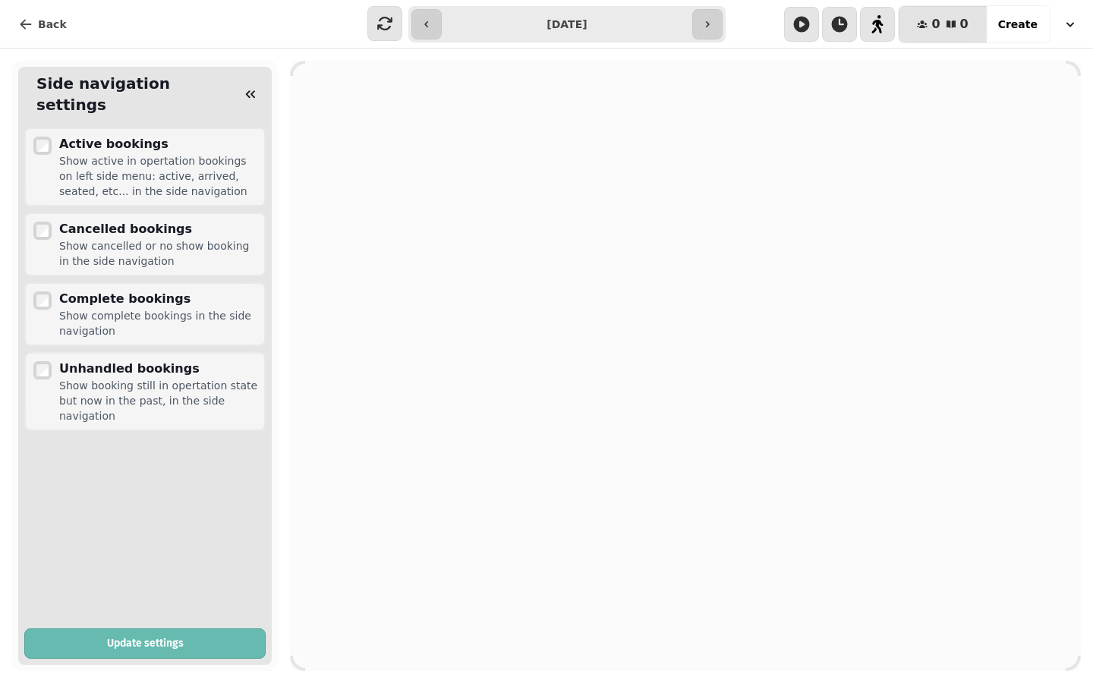
click at [248, 90] on icon "button" at bounding box center [250, 94] width 9 height 8
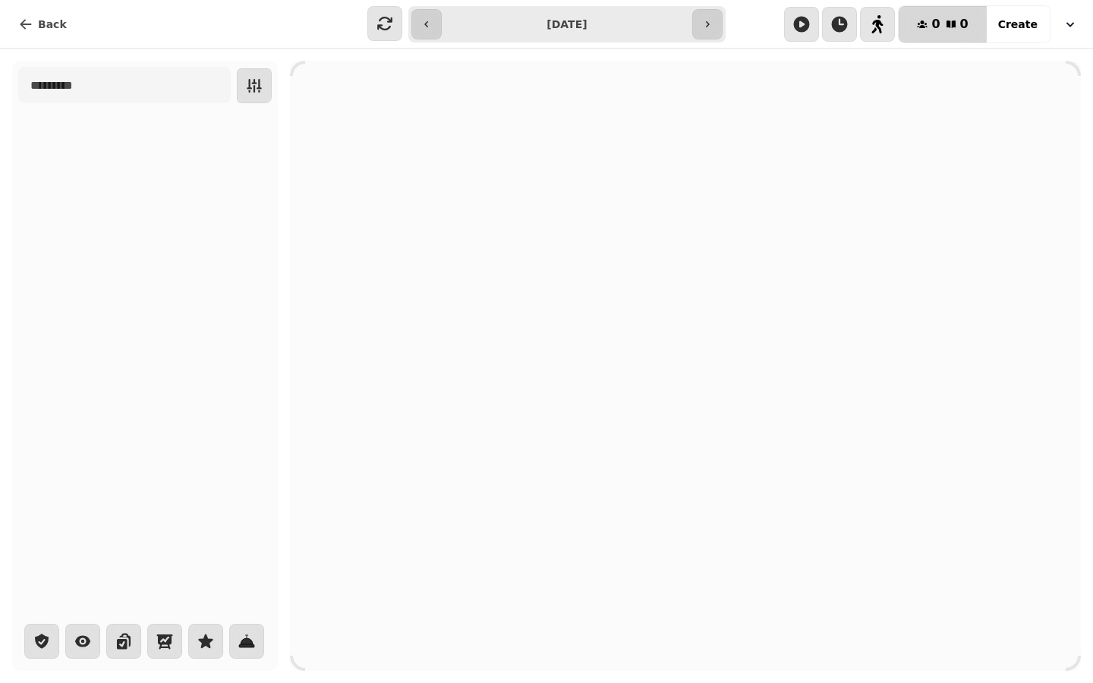
click at [954, 33] on button "0 0 Covers" at bounding box center [942, 24] width 87 height 36
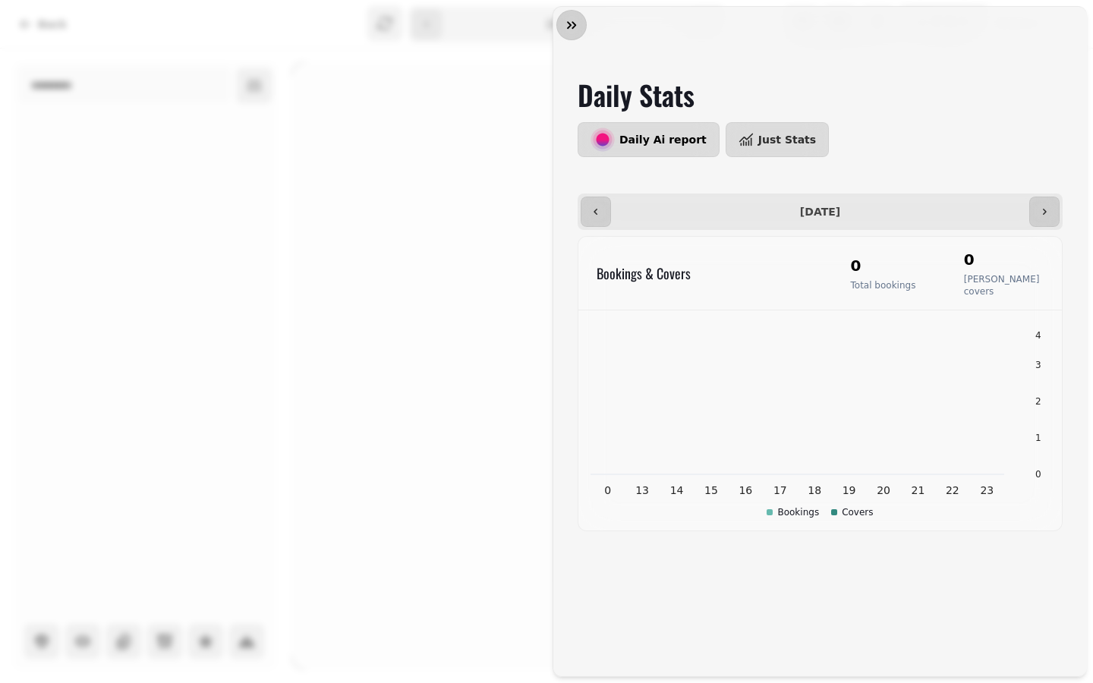
click at [570, 19] on icon "button" at bounding box center [571, 24] width 15 height 15
